Goal: Task Accomplishment & Management: Use online tool/utility

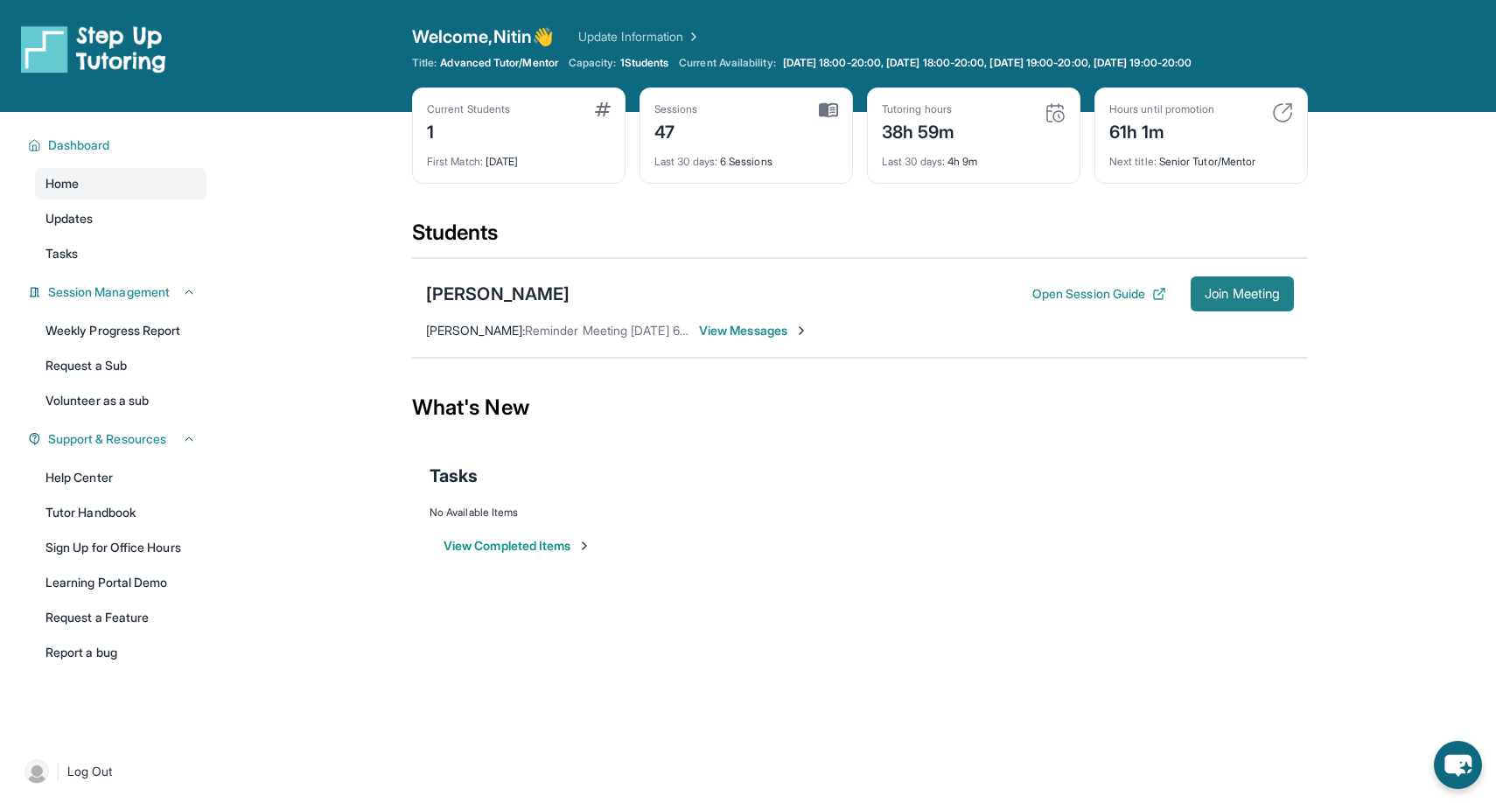
click at [1258, 306] on button "Join Meeting" at bounding box center [1242, 293] width 103 height 35
click at [1270, 276] on button "Join Meeting" at bounding box center [1242, 293] width 103 height 35
click at [1249, 290] on span "Join Meeting" at bounding box center [1242, 294] width 75 height 10
click at [1271, 298] on span "Join Meeting" at bounding box center [1242, 294] width 75 height 10
click at [1271, 295] on span "Join Meeting" at bounding box center [1242, 294] width 75 height 10
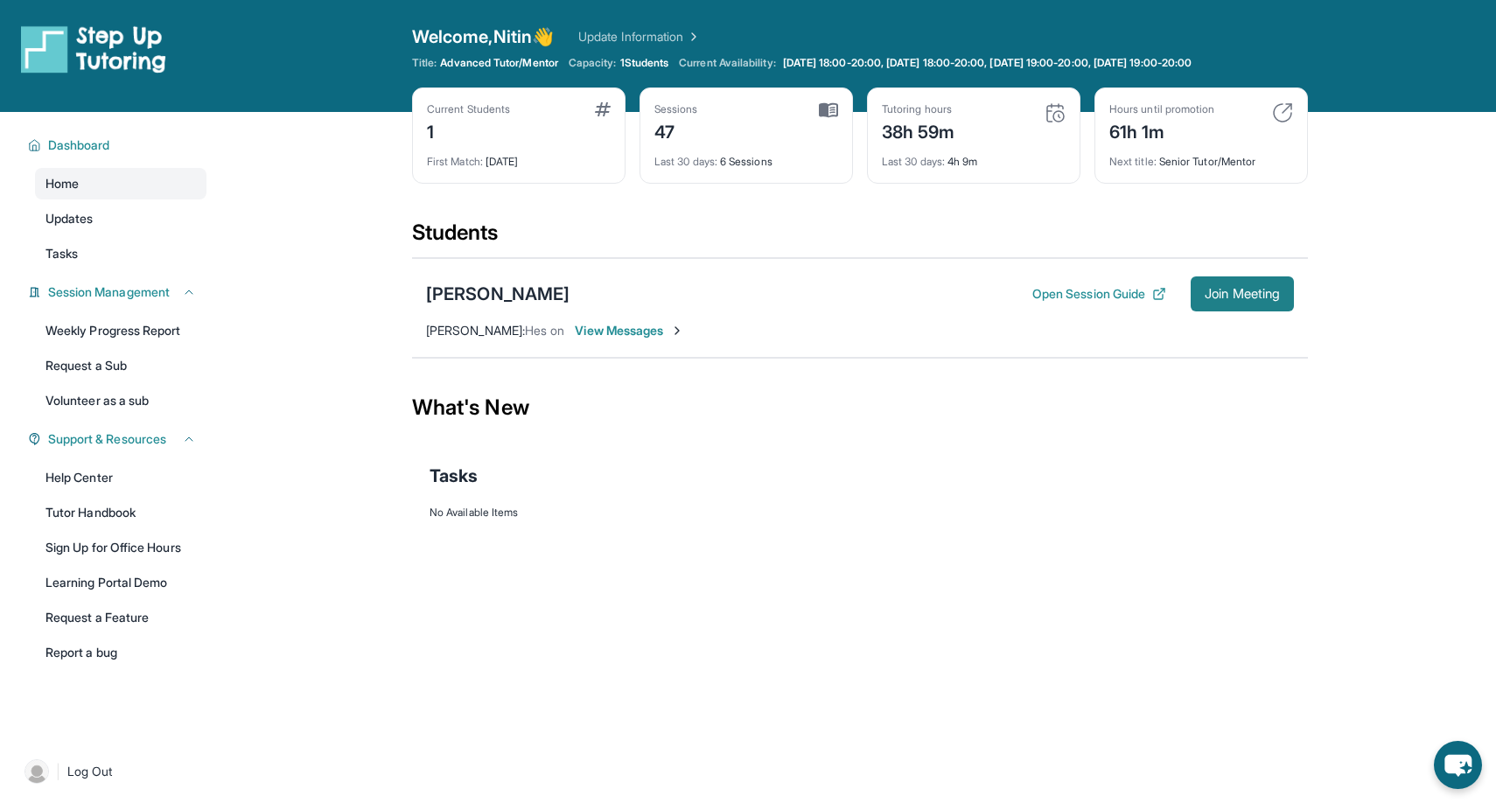
click at [1269, 306] on button "Join Meeting" at bounding box center [1242, 293] width 103 height 35
